Goal: Understand process/instructions: Learn how to perform a task or action

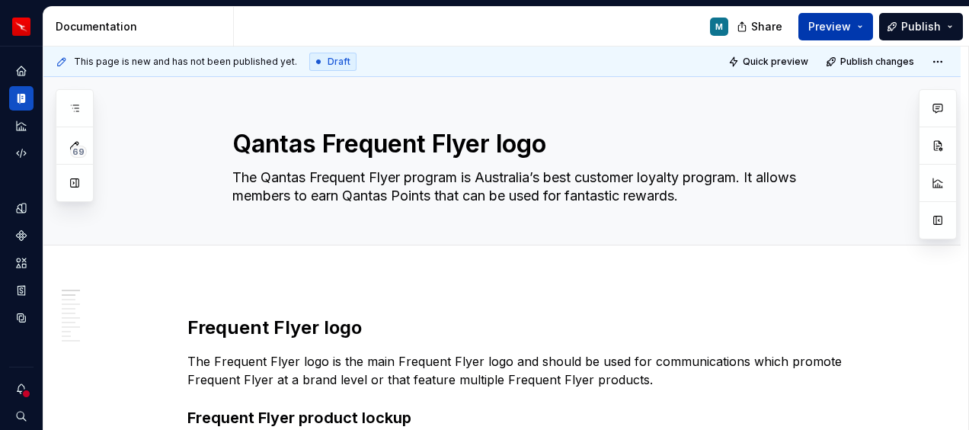
click at [869, 27] on button "Preview" at bounding box center [835, 26] width 75 height 27
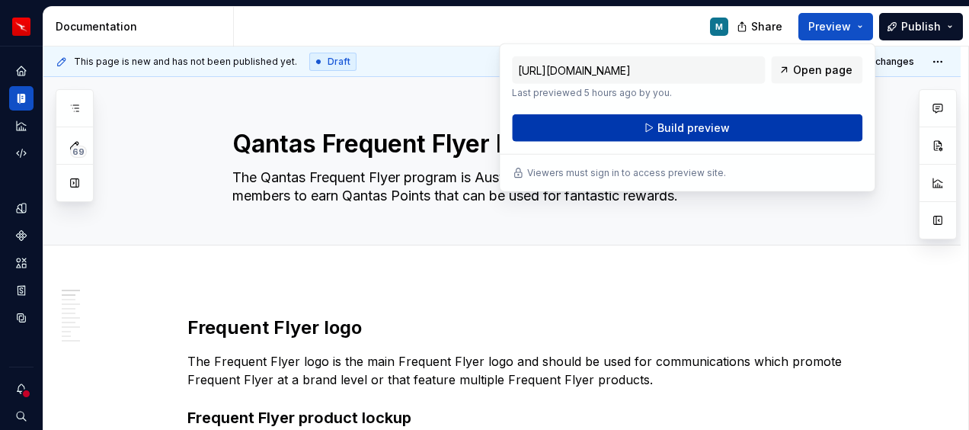
click at [672, 125] on span "Build preview" at bounding box center [694, 127] width 72 height 15
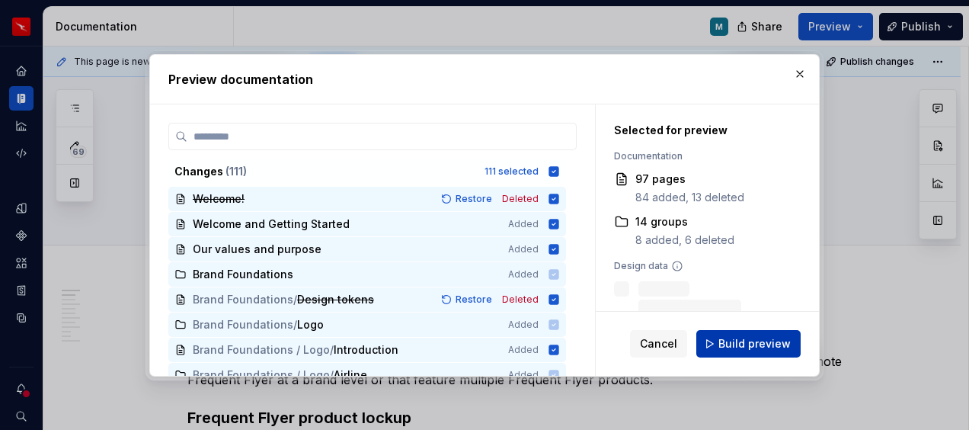
click at [756, 341] on span "Build preview" at bounding box center [754, 343] width 72 height 15
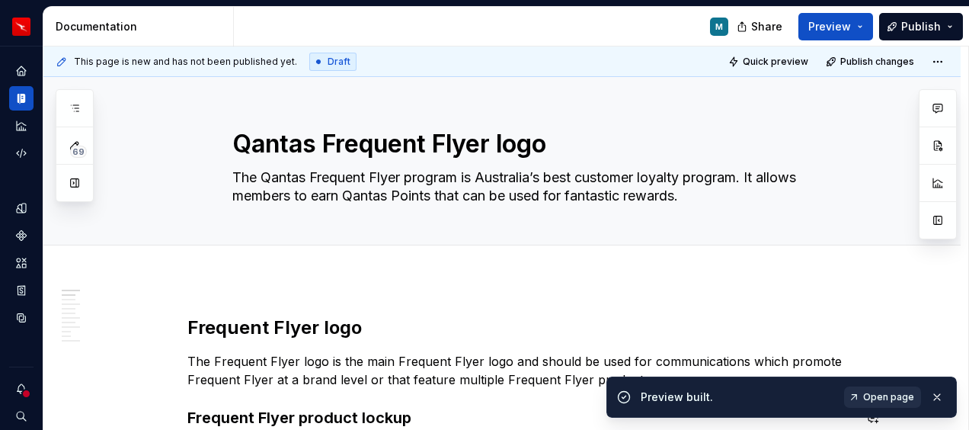
click at [883, 398] on span "Open page" at bounding box center [888, 397] width 51 height 12
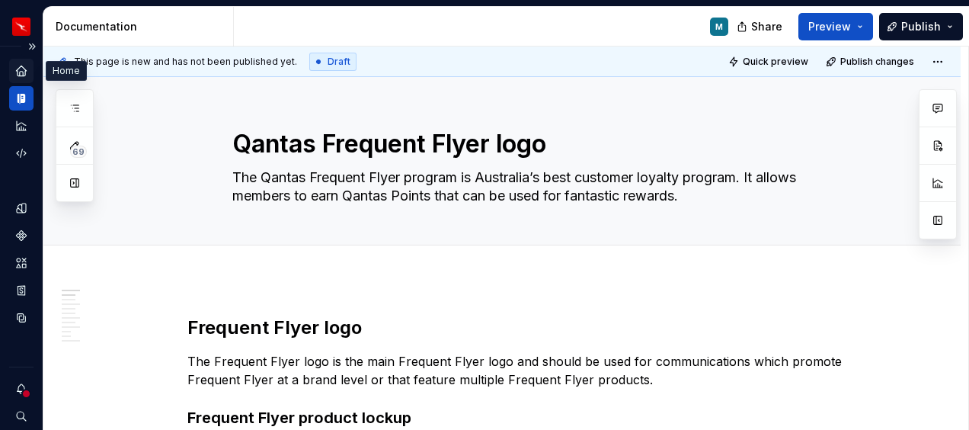
click at [21, 73] on icon "Home" at bounding box center [21, 71] width 14 height 14
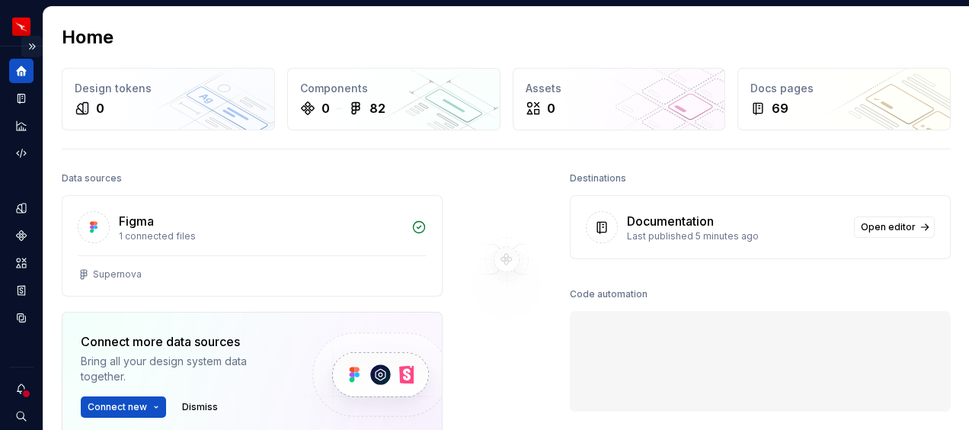
click at [21, 43] on button "Expand sidebar" at bounding box center [31, 46] width 21 height 21
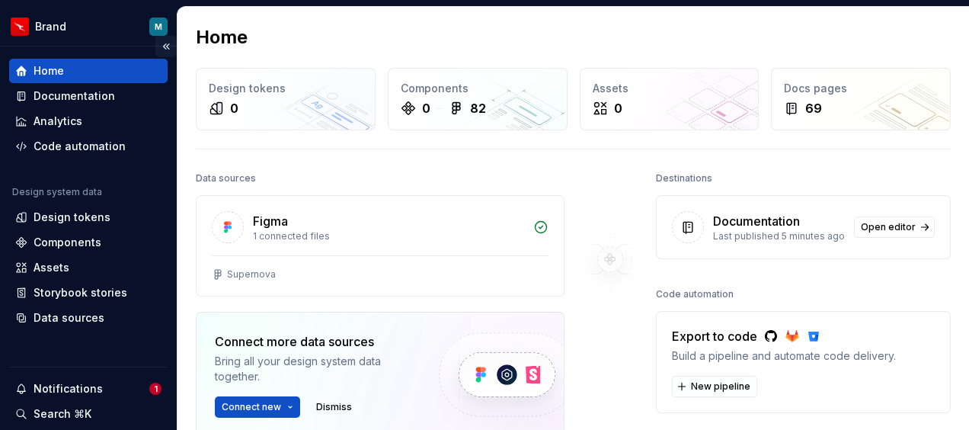
click at [155, 42] on button "Collapse sidebar" at bounding box center [165, 46] width 21 height 21
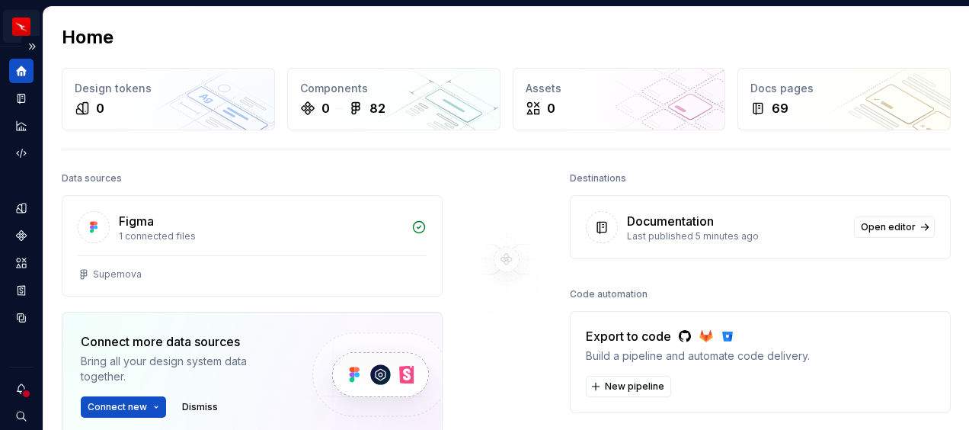
click at [24, 25] on html "Brand M Design system data Home Design tokens 0 Components 0 82 Assets 0 Docs p…" at bounding box center [484, 215] width 969 height 430
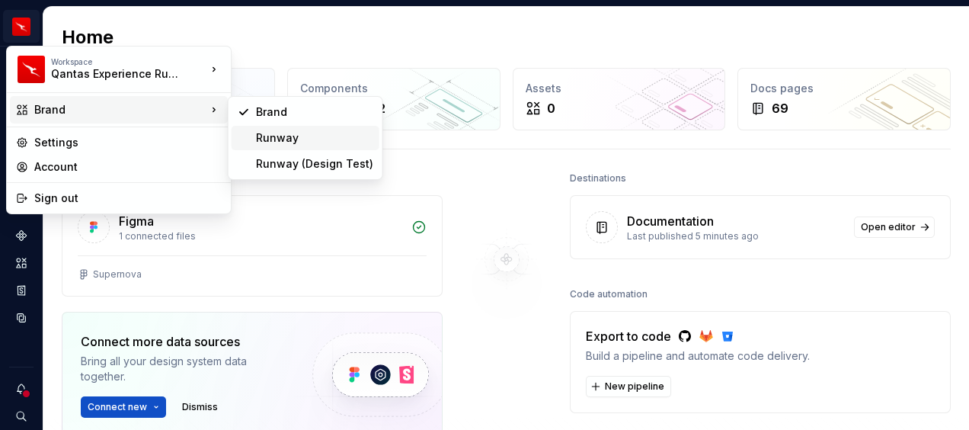
click at [279, 140] on div "Runway" at bounding box center [314, 137] width 117 height 15
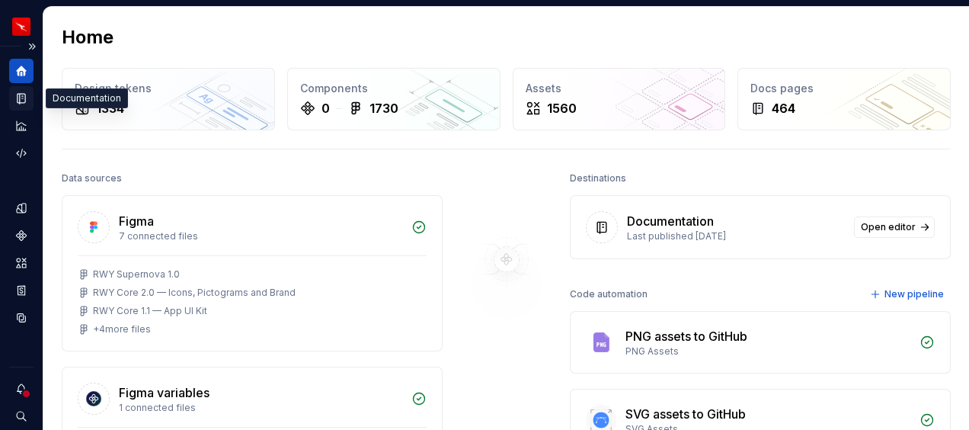
click at [24, 96] on icon "Documentation" at bounding box center [23, 98] width 6 height 8
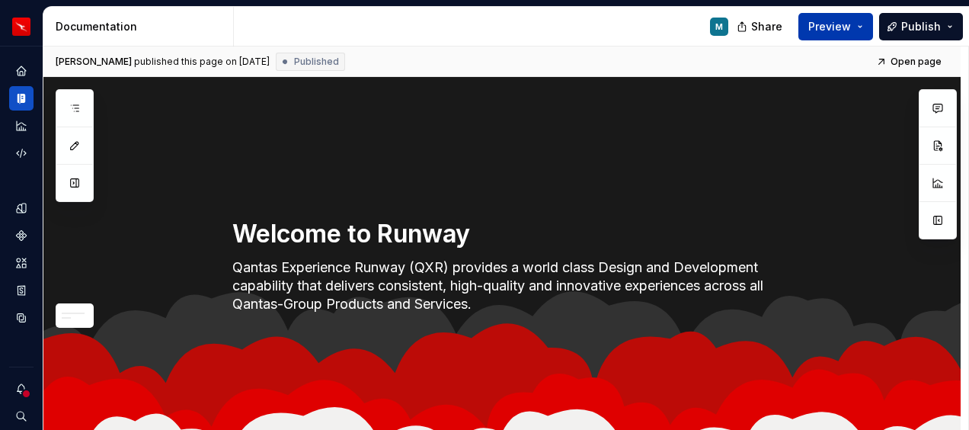
click at [863, 26] on button "Preview" at bounding box center [835, 26] width 75 height 27
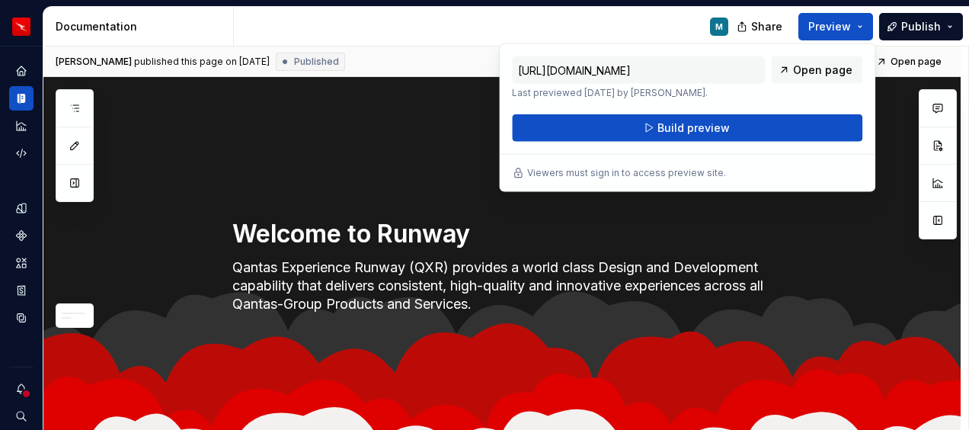
type textarea "*"
